Goal: Information Seeking & Learning: Learn about a topic

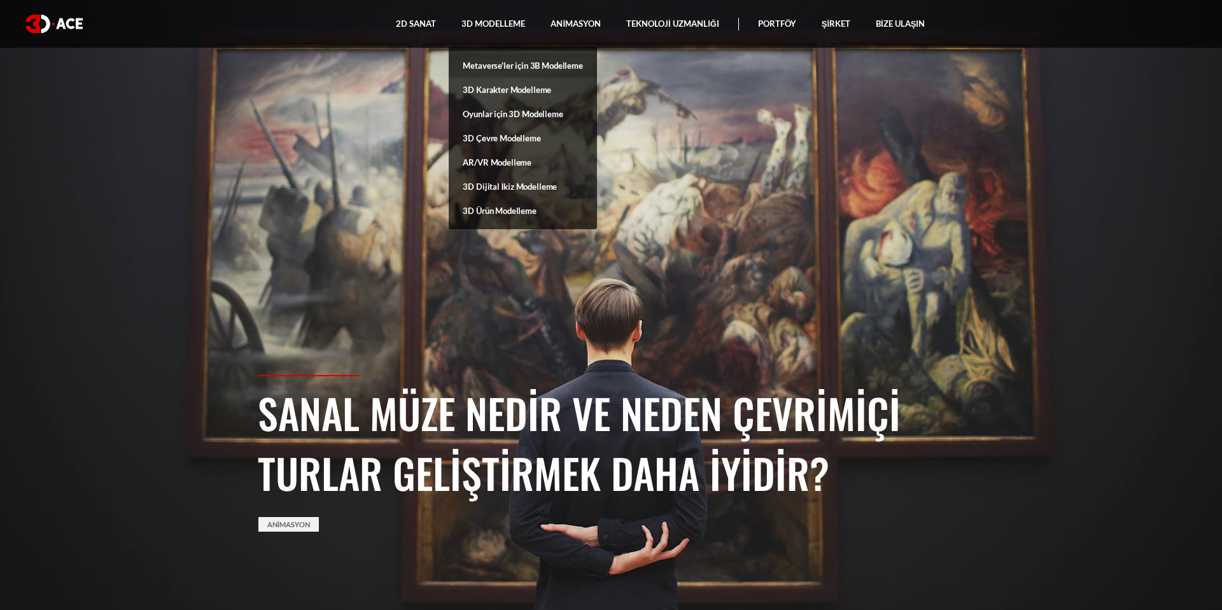
click at [511, 65] on font "Metaverse'ler için 3B Modelleme" at bounding box center [523, 65] width 120 height 10
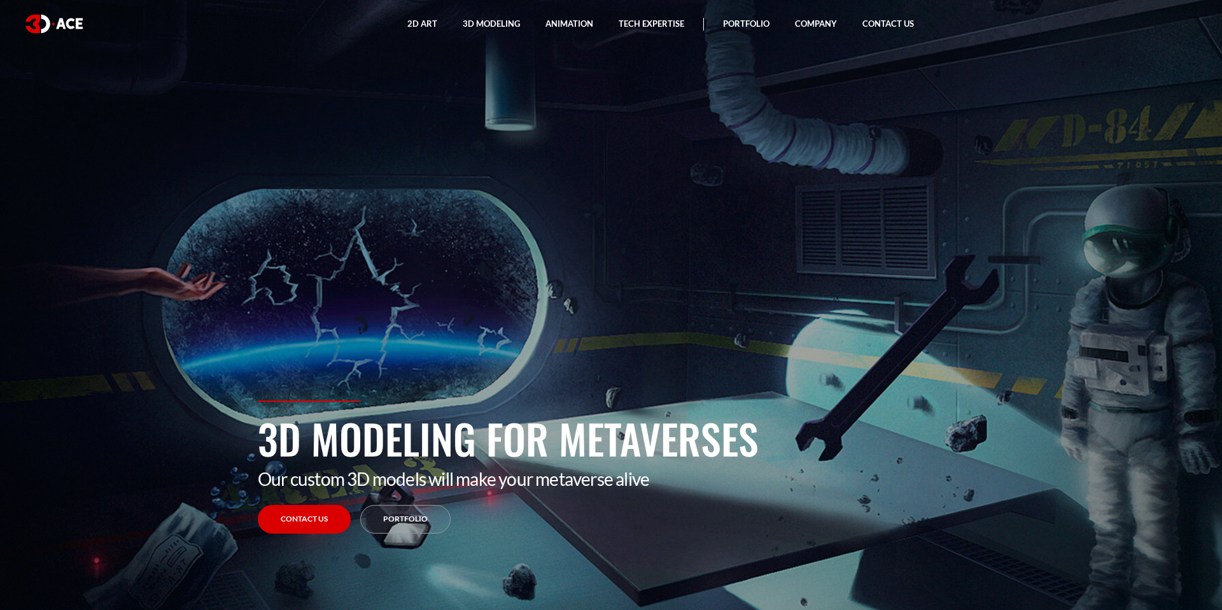
drag, startPoint x: 697, startPoint y: 358, endPoint x: 427, endPoint y: 345, distance: 270.2
click at [427, 345] on section "3D Modeling for Metaverses Our custom 3D models will make your metaverse alive …" at bounding box center [611, 305] width 1222 height 610
click at [410, 519] on link "Portfolio" at bounding box center [405, 519] width 90 height 29
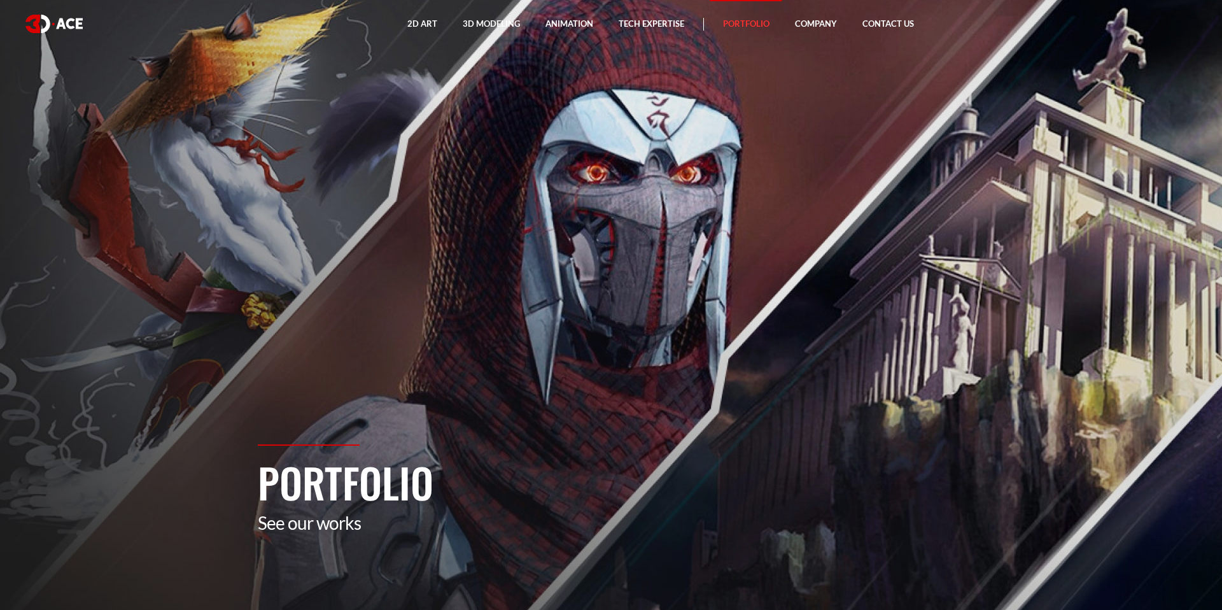
drag, startPoint x: 598, startPoint y: 290, endPoint x: 350, endPoint y: 276, distance: 248.0
click at [349, 276] on section "Portfolio See our works" at bounding box center [611, 305] width 1222 height 610
click at [362, 391] on section "Portfolio See our works" at bounding box center [611, 305] width 1222 height 610
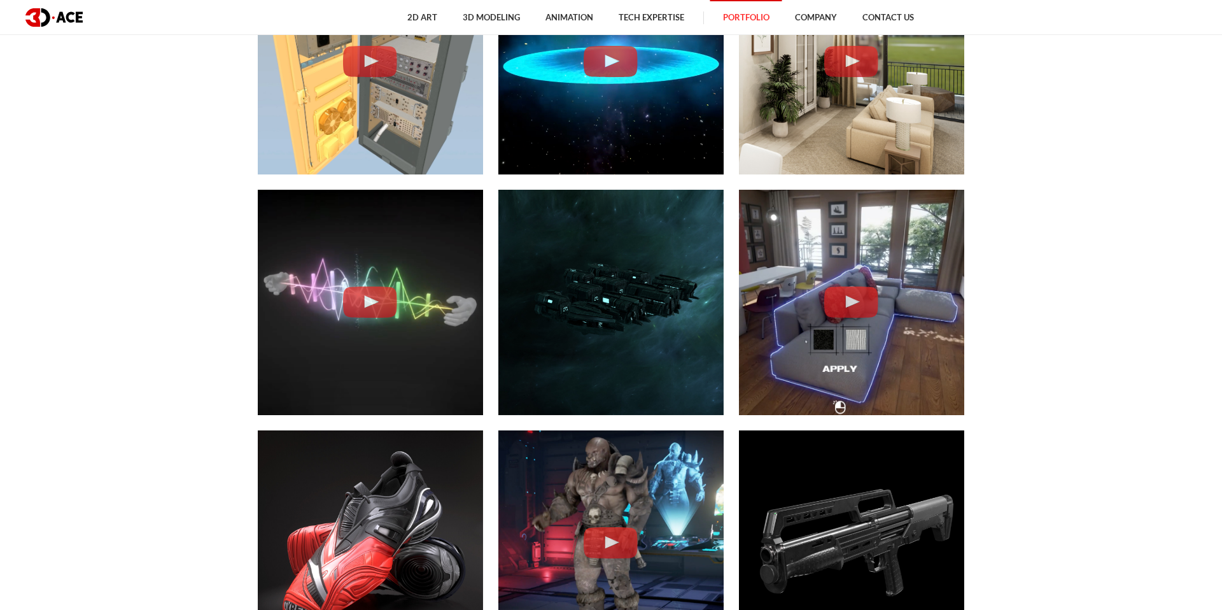
scroll to position [3024, 0]
